Goal: Book appointment/travel/reservation

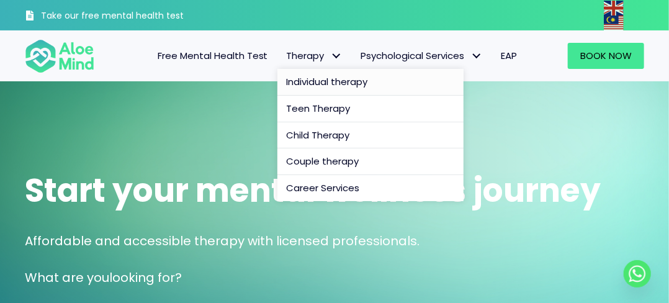
click at [308, 81] on span "Individual therapy" at bounding box center [327, 81] width 81 height 13
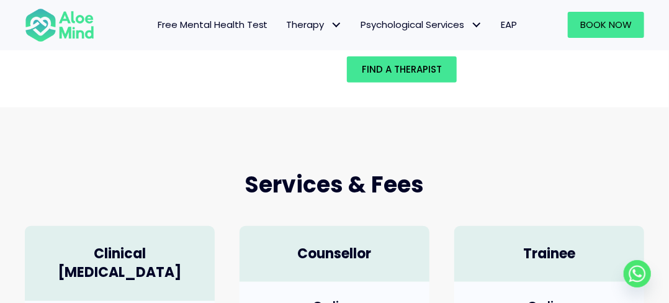
scroll to position [145, 0]
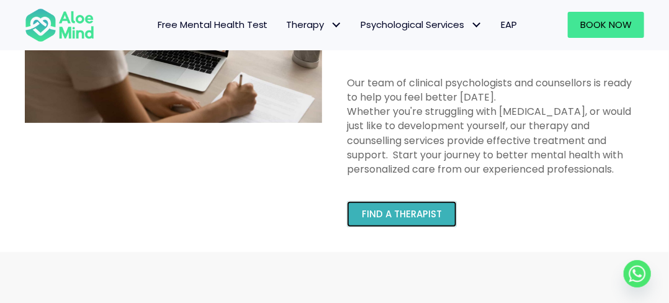
click at [444, 213] on link "Find a therapist" at bounding box center [402, 214] width 110 height 26
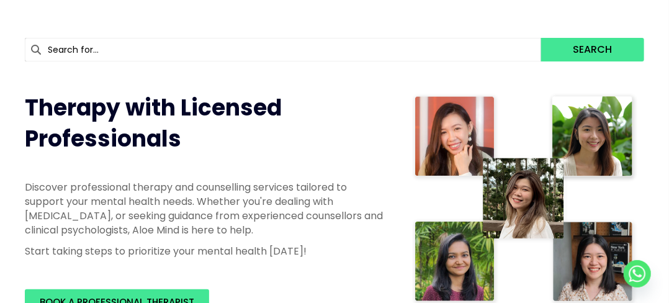
scroll to position [289, 0]
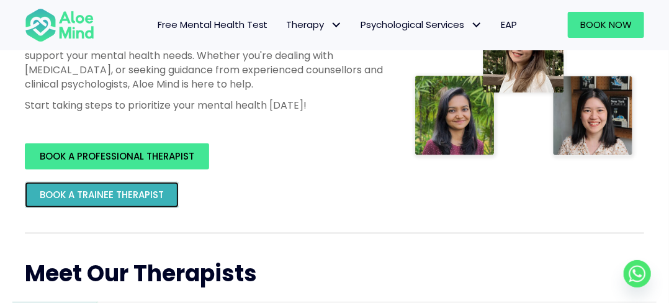
click at [95, 200] on link "BOOK A TRAINEE THERAPIST" at bounding box center [102, 195] width 154 height 26
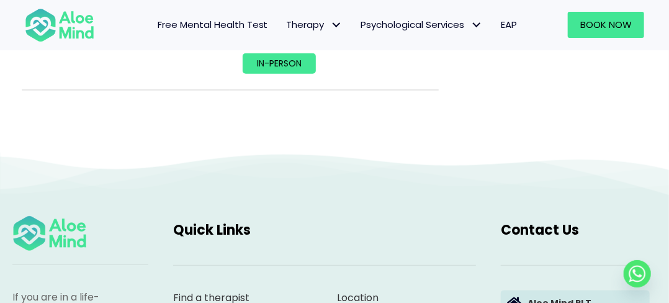
scroll to position [5501, 0]
